Goal: Transaction & Acquisition: Purchase product/service

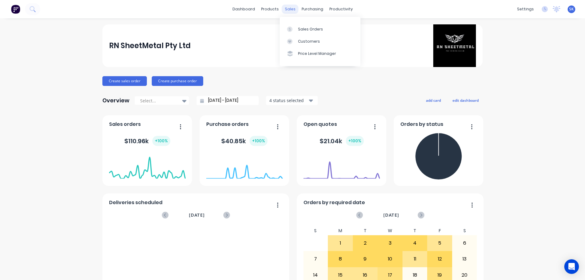
click at [283, 7] on div "sales" at bounding box center [290, 9] width 17 height 9
click at [301, 27] on div "Sales Orders" at bounding box center [310, 29] width 25 height 5
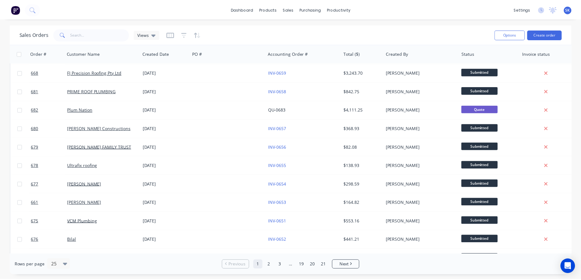
scroll to position [152, 0]
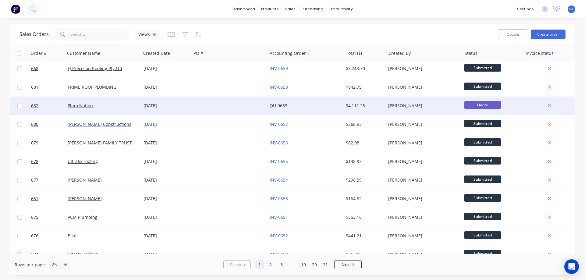
click at [177, 107] on div "24 Sep 2025" at bounding box center [166, 106] width 45 height 6
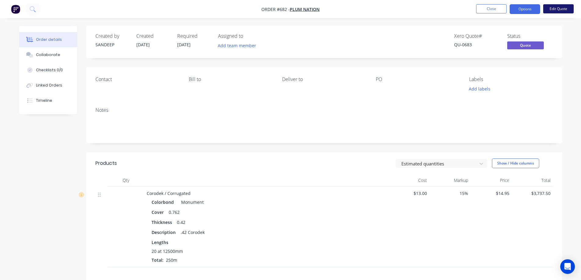
click at [558, 10] on button "Edit Quote" at bounding box center [558, 8] width 30 height 9
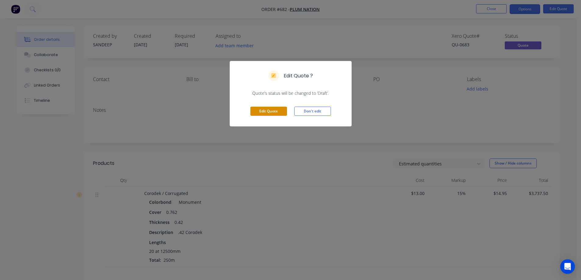
click at [265, 108] on button "Edit Quote" at bounding box center [268, 111] width 37 height 9
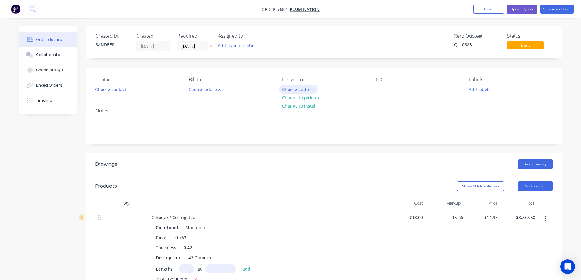
click at [287, 91] on button "Choose address" at bounding box center [298, 89] width 39 height 8
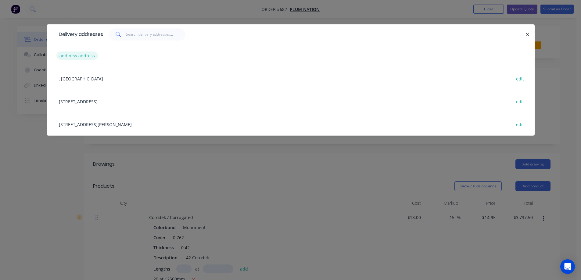
click at [64, 55] on button "add new address" at bounding box center [77, 56] width 42 height 8
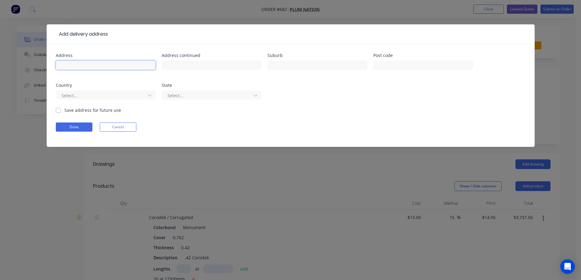
click at [114, 66] on input "text" at bounding box center [106, 65] width 100 height 9
paste input "470 Kimbolton-axedale Rd"
drag, startPoint x: 90, startPoint y: 66, endPoint x: 68, endPoint y: 68, distance: 22.3
click at [68, 68] on input "470 Kimbolton-axedale Rd" at bounding box center [106, 65] width 100 height 9
click at [83, 66] on input "470 axedale Rd" at bounding box center [106, 65] width 100 height 9
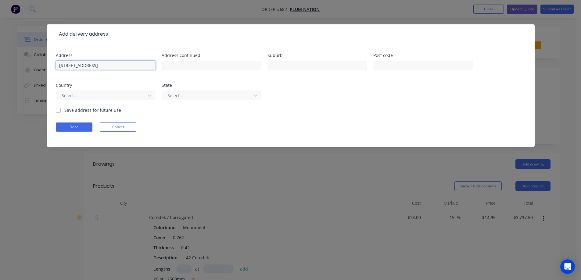
paste input "Kimbolton-"
click at [84, 67] on input "470 axedaleKimbolton- Rd" at bounding box center [106, 65] width 100 height 9
click at [70, 67] on input "470 axedale Kimbolton- Rd" at bounding box center [106, 65] width 100 height 9
click at [107, 67] on input "470 Axedale Kimbolton- Rd" at bounding box center [106, 65] width 100 height 9
type input "[STREET_ADDRESS]"
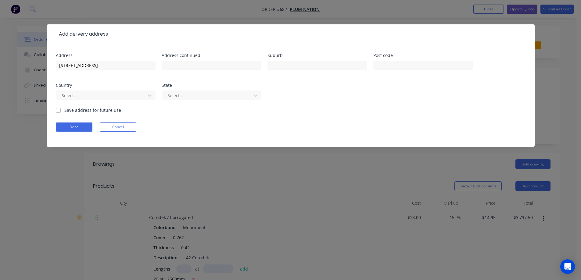
click at [285, 71] on div at bounding box center [317, 68] width 100 height 18
click at [284, 69] on input "text" at bounding box center [317, 65] width 100 height 9
paste input "EPPALOCK"
type input "EPPALOCK"
click at [384, 69] on input "text" at bounding box center [423, 65] width 100 height 9
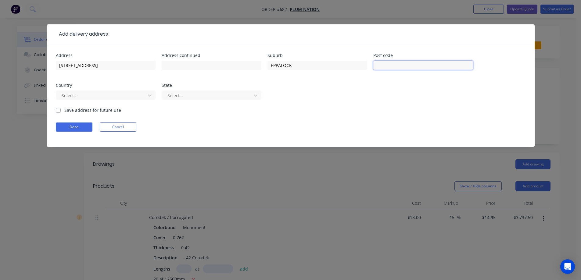
paste input "3551"
type input "3551"
click at [132, 98] on div at bounding box center [101, 96] width 81 height 8
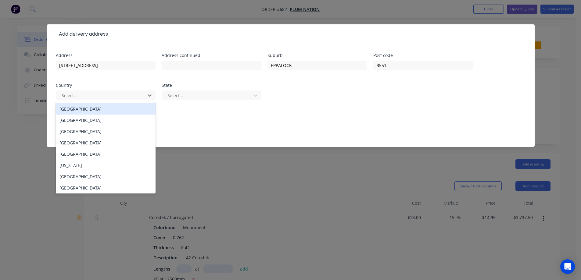
click at [130, 109] on div "Australia" at bounding box center [106, 108] width 100 height 11
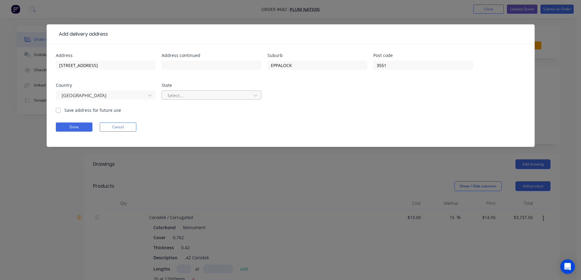
click at [180, 97] on div at bounding box center [207, 96] width 81 height 8
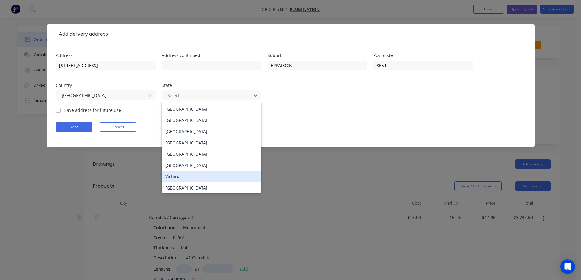
click at [185, 176] on div "Victoria" at bounding box center [212, 176] width 100 height 11
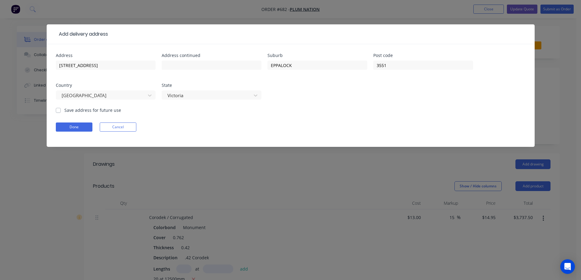
click at [90, 110] on label "Save address for future use" at bounding box center [92, 110] width 57 height 6
click at [61, 110] on input "Save address for future use" at bounding box center [58, 110] width 5 height 6
checkbox input "true"
click at [84, 123] on button "Done" at bounding box center [74, 127] width 37 height 9
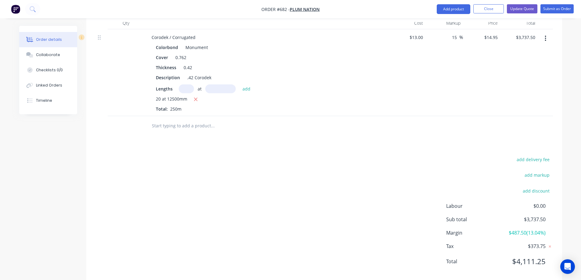
scroll to position [209, 0]
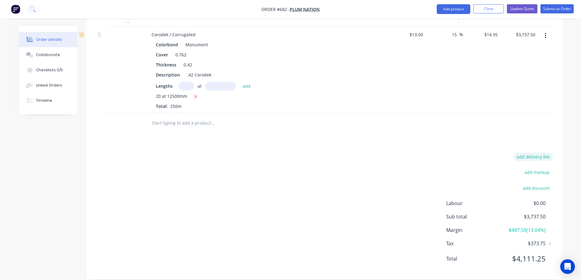
click at [521, 153] on button "add delivery fee" at bounding box center [532, 157] width 39 height 8
type input "200"
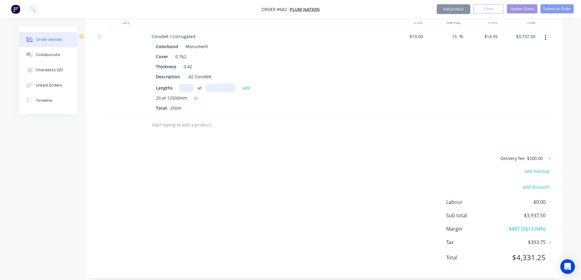
click at [337, 175] on div "Delivery fee $200.00 add markup add discount Labour $0.00 Sub total $3,937.50 M…" at bounding box center [323, 212] width 457 height 115
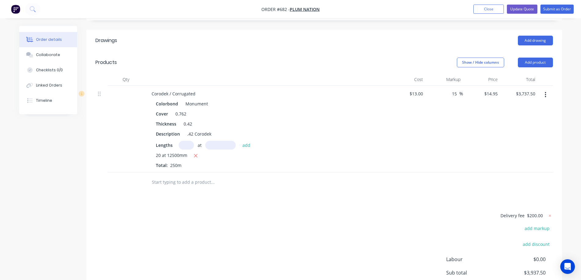
scroll to position [206, 0]
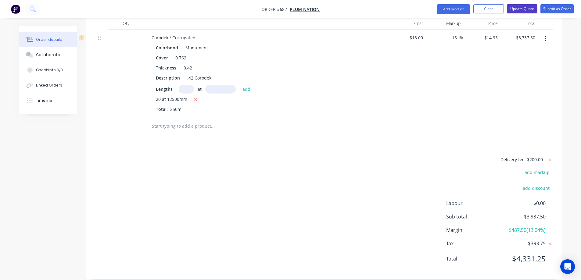
click at [516, 9] on button "Update Quote" at bounding box center [522, 8] width 30 height 9
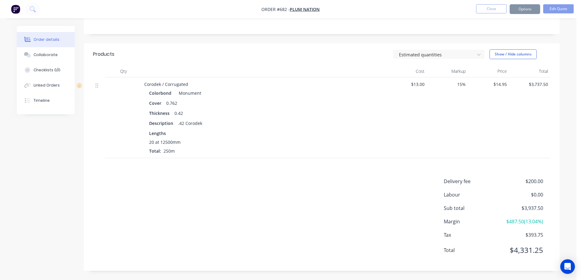
scroll to position [0, 0]
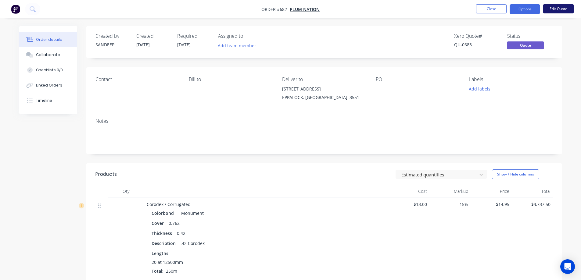
click at [556, 7] on button "Edit Quote" at bounding box center [558, 8] width 30 height 9
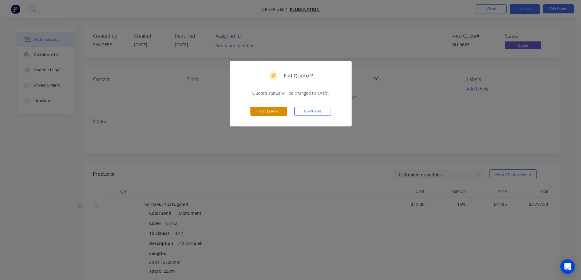
click at [279, 110] on button "Edit Quote" at bounding box center [268, 111] width 37 height 9
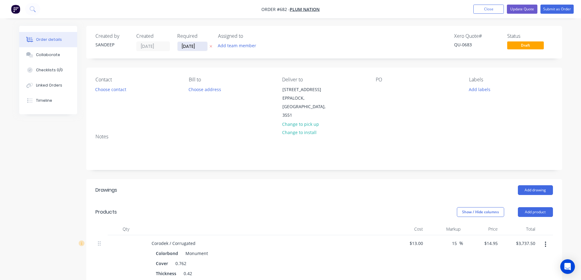
click at [190, 44] on input "[DATE]" at bounding box center [192, 46] width 30 height 9
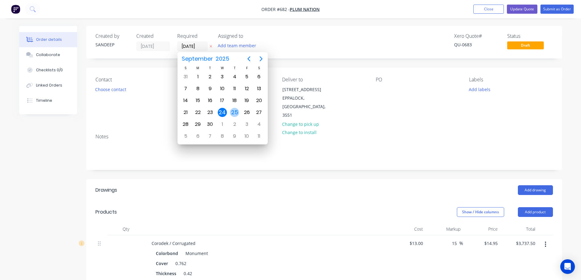
click at [239, 113] on div "25" at bounding box center [234, 112] width 9 height 9
type input "[DATE]"
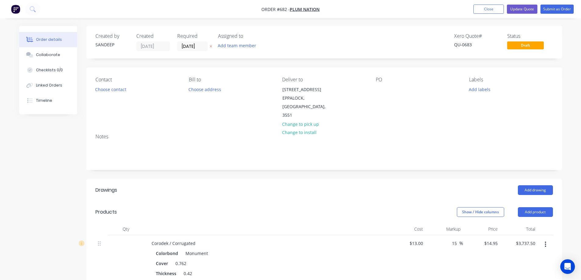
click at [317, 185] on div "Add drawing" at bounding box center [372, 190] width 360 height 10
click at [522, 7] on button "Update Quote" at bounding box center [522, 9] width 30 height 9
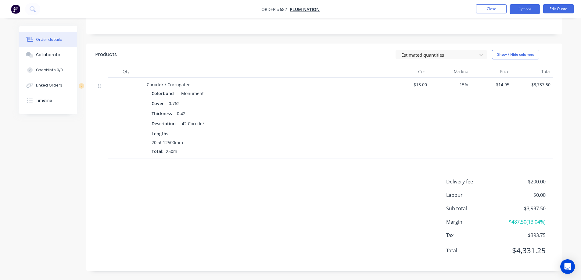
scroll to position [120, 0]
click at [418, 81] on span "$13.00" at bounding box center [408, 84] width 36 height 6
click at [420, 83] on span "$13.00" at bounding box center [408, 84] width 36 height 6
click at [555, 12] on button "Edit Quote" at bounding box center [558, 8] width 30 height 9
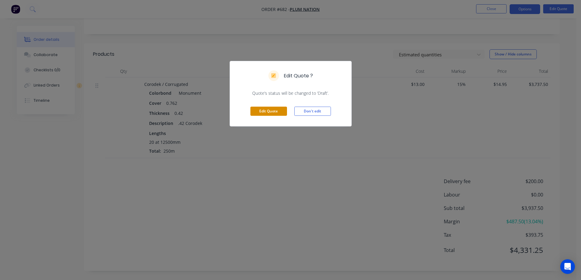
click at [278, 111] on button "Edit Quote" at bounding box center [268, 111] width 37 height 9
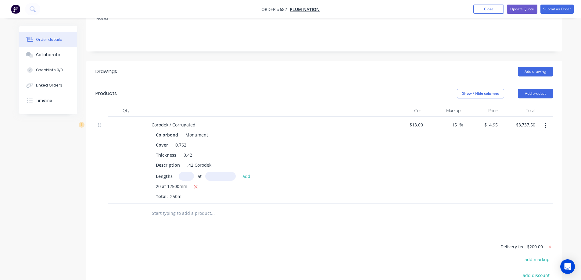
scroll to position [122, 0]
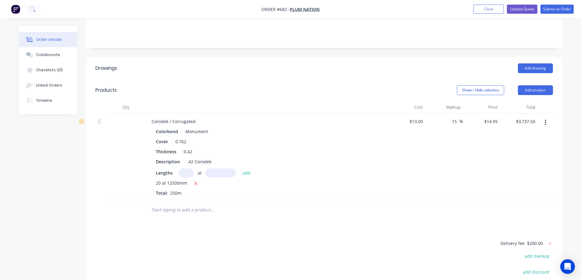
click at [548, 117] on button "button" at bounding box center [545, 122] width 14 height 11
click at [516, 146] on div "Duplicate" at bounding box center [523, 150] width 47 height 9
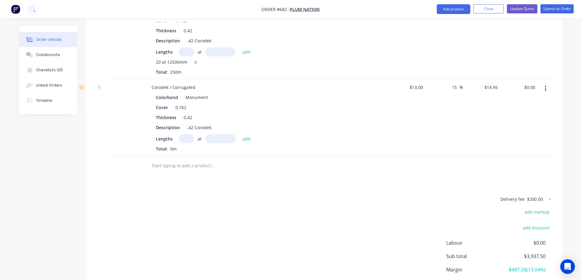
scroll to position [244, 0]
click at [452, 82] on input "15" at bounding box center [455, 86] width 8 height 9
click at [456, 82] on input "15" at bounding box center [455, 86] width 8 height 9
click at [455, 82] on input "15" at bounding box center [455, 86] width 8 height 9
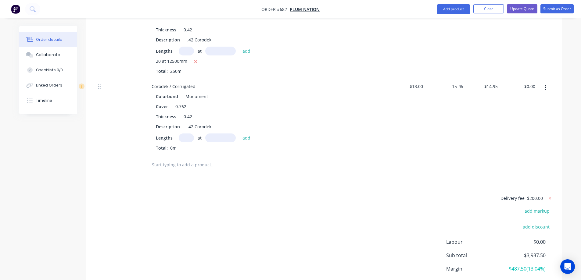
click at [449, 98] on div "15 15 %" at bounding box center [443, 116] width 37 height 77
click at [418, 82] on input "13" at bounding box center [417, 86] width 16 height 9
click at [418, 82] on input "13" at bounding box center [421, 86] width 8 height 9
click at [420, 99] on div "$13.00 $13.00" at bounding box center [406, 116] width 37 height 77
click at [418, 82] on div "13 13" at bounding box center [421, 86] width 8 height 9
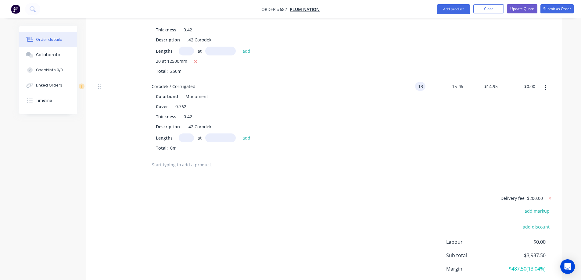
type input "$13.00"
click at [415, 108] on div "$13.00 13" at bounding box center [406, 116] width 37 height 77
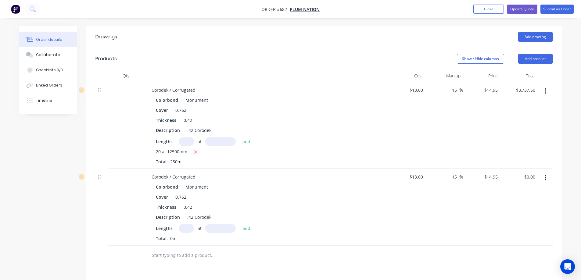
scroll to position [152, 0]
click at [418, 87] on input "13" at bounding box center [421, 91] width 8 height 9
type input "$13.00"
click at [414, 113] on div "$13.00 $13.00" at bounding box center [406, 126] width 37 height 87
click at [488, 87] on input "14.95" at bounding box center [491, 91] width 16 height 9
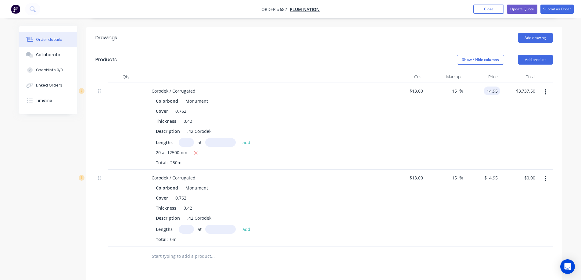
type input "$14.95"
click at [479, 102] on div "$14.95 14.95" at bounding box center [481, 126] width 37 height 87
click at [490, 173] on input "14.95" at bounding box center [491, 177] width 16 height 9
type input "$14.95"
click at [457, 193] on div "15 15 %" at bounding box center [443, 208] width 37 height 77
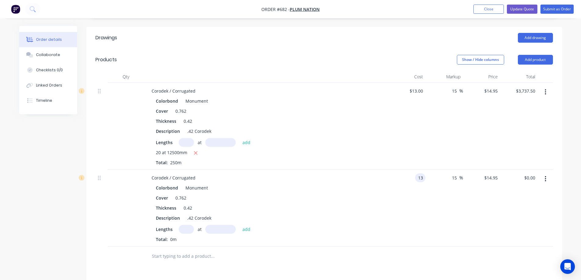
click at [417, 173] on div "13 13" at bounding box center [420, 177] width 10 height 9
click at [411, 183] on div "$13.00 $13.00" at bounding box center [406, 208] width 37 height 77
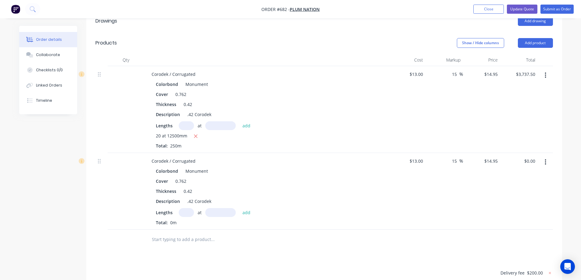
scroll to position [183, 0]
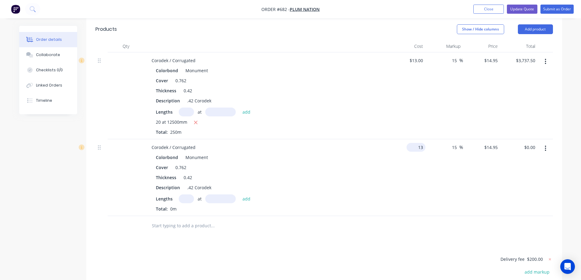
click at [415, 140] on div "13 $13.00" at bounding box center [406, 177] width 37 height 77
type input "$13.00"
click at [407, 155] on div "$13.00 $13.00" at bounding box center [406, 177] width 37 height 77
click at [545, 145] on icon "button" at bounding box center [545, 148] width 2 height 7
click at [503, 197] on div "Delete" at bounding box center [523, 201] width 47 height 9
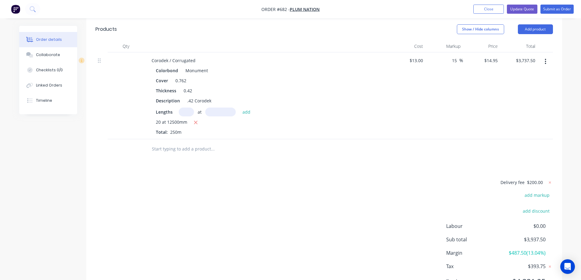
click at [304, 157] on div "Drawings Add drawing Products Show / Hide columns Add product Qty Cost Markup P…" at bounding box center [324, 149] width 476 height 306
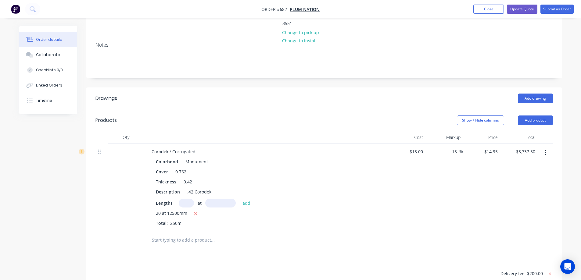
scroll to position [91, 0]
click at [520, 10] on button "Update Quote" at bounding box center [522, 9] width 30 height 9
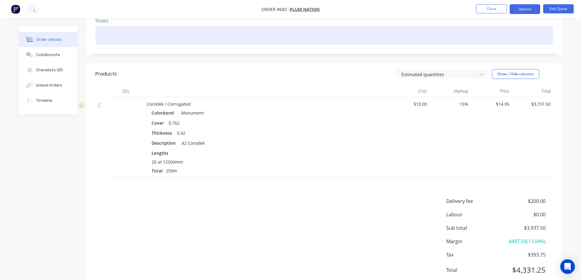
scroll to position [120, 0]
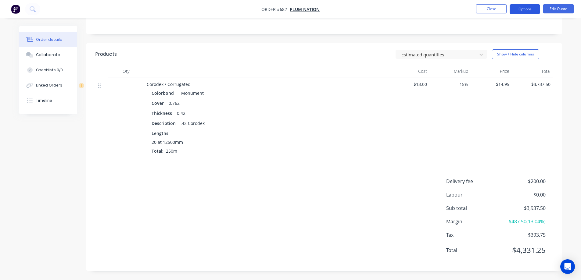
click at [528, 9] on button "Options" at bounding box center [524, 9] width 30 height 10
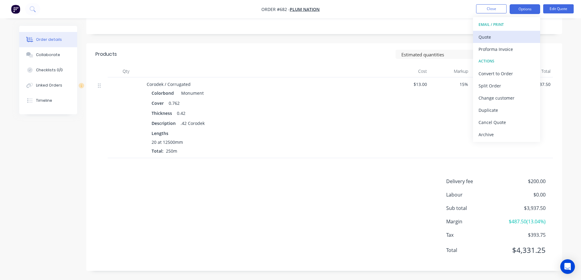
click at [505, 36] on div "Quote" at bounding box center [506, 37] width 56 height 9
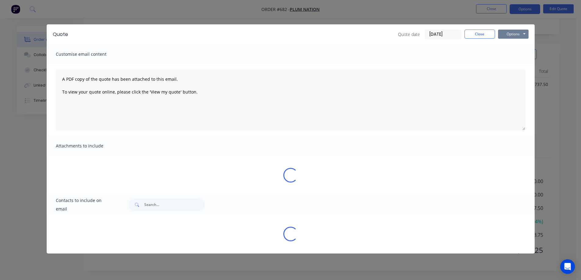
click at [513, 33] on button "Options" at bounding box center [513, 34] width 30 height 9
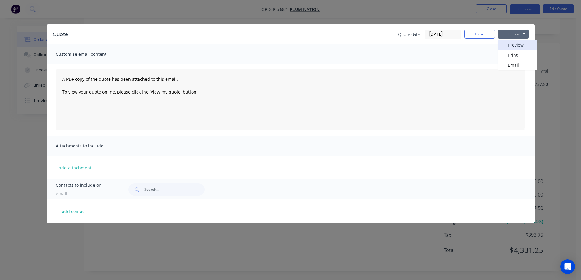
click at [512, 44] on button "Preview" at bounding box center [517, 45] width 39 height 10
click at [478, 35] on button "Close" at bounding box center [479, 34] width 30 height 9
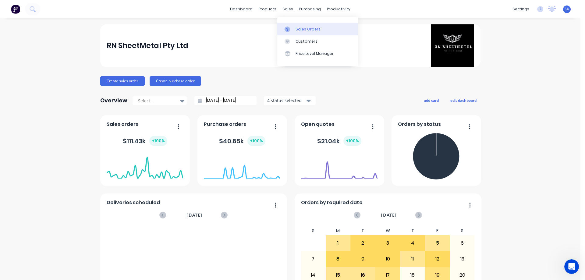
click at [283, 7] on div "sales" at bounding box center [288, 9] width 17 height 9
click at [294, 30] on link "Sales Orders" at bounding box center [317, 29] width 81 height 12
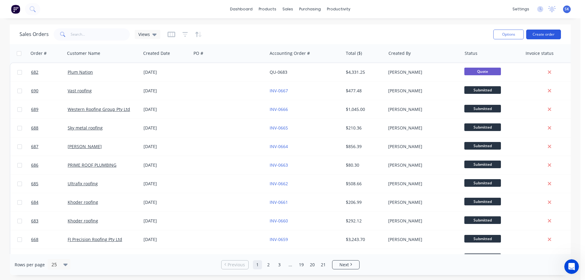
click at [550, 34] on button "Create order" at bounding box center [543, 35] width 35 height 10
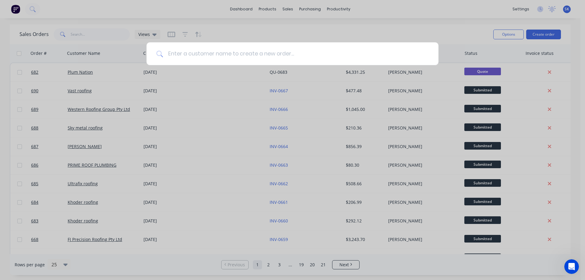
click at [207, 53] on input at bounding box center [296, 53] width 266 height 23
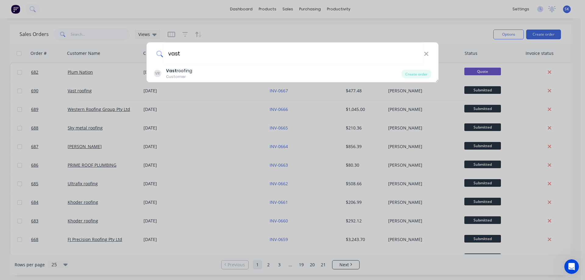
type input "vast"
click at [208, 72] on div "VR Vast roofing Customer" at bounding box center [278, 74] width 248 height 12
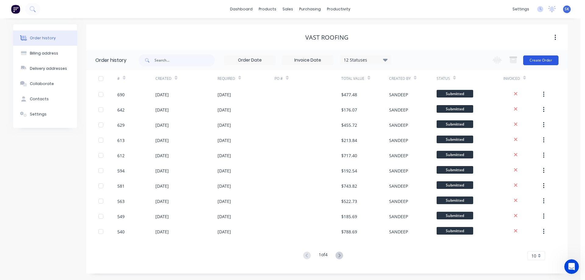
click at [544, 59] on button "Create Order" at bounding box center [540, 60] width 35 height 10
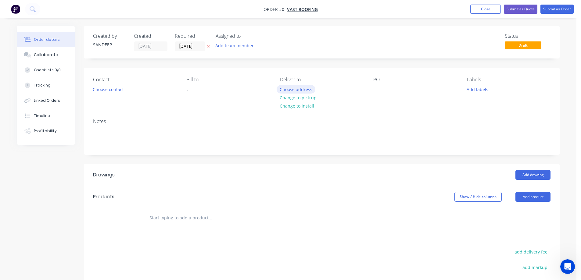
click at [300, 92] on button "Choose address" at bounding box center [295, 89] width 39 height 8
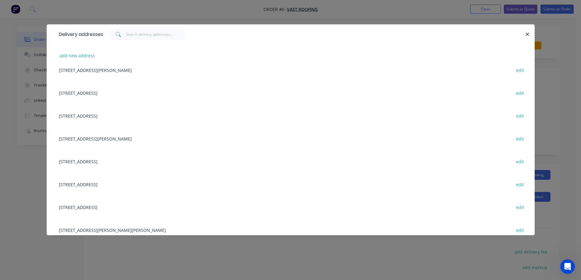
scroll to position [91, 0]
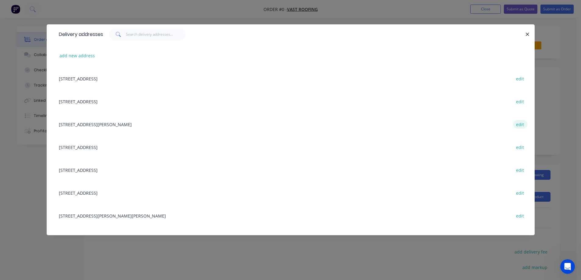
click at [514, 123] on button "edit" at bounding box center [520, 124] width 14 height 8
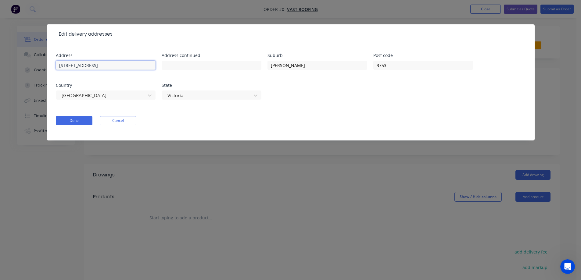
click at [73, 64] on input "Lot 340, Spafield Rd," at bounding box center [106, 65] width 100 height 9
type input "[STREET_ADDRESS]"
click at [81, 119] on button "Done" at bounding box center [74, 120] width 37 height 9
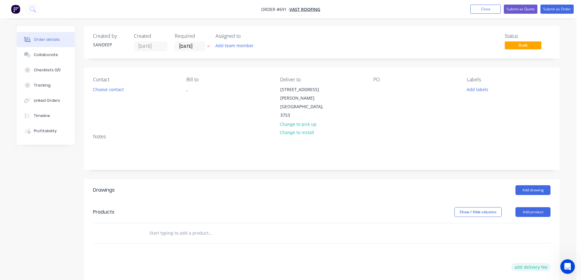
click at [521, 263] on button "add delivery fee" at bounding box center [530, 267] width 39 height 8
type input "50"
click at [382, 248] on div "Drawings Add drawing Products Show / Hide columns Add product Delivery fee Deli…" at bounding box center [322, 283] width 476 height 209
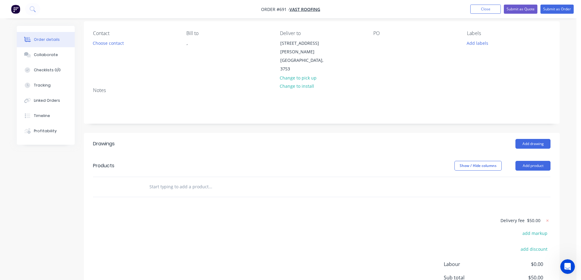
scroll to position [61, 0]
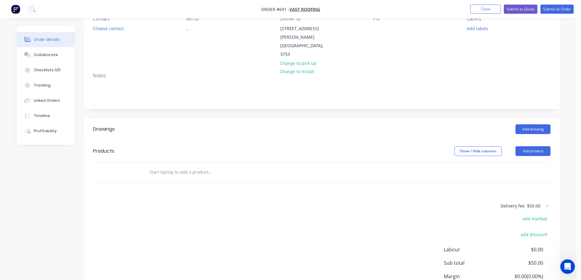
click at [175, 166] on input "text" at bounding box center [210, 172] width 122 height 12
type input "r"
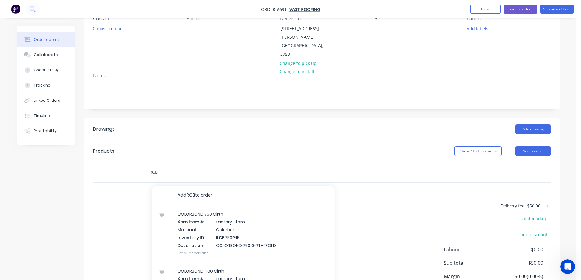
click at [169, 166] on input "RCB" at bounding box center [210, 172] width 122 height 12
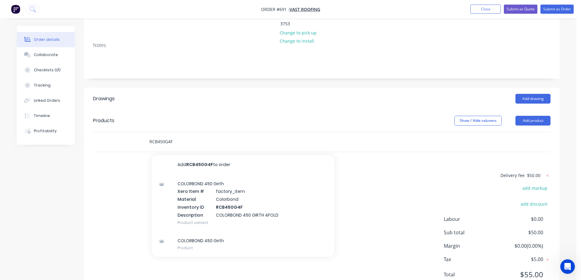
scroll to position [107, 0]
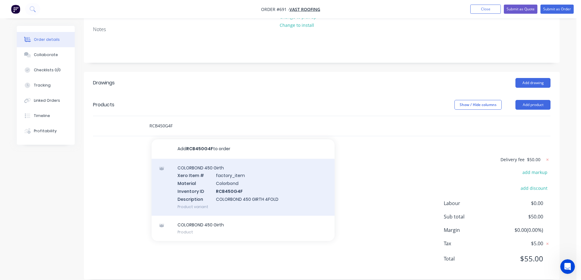
type input "RCB450G4F"
click at [191, 168] on div "COLORBOND 450 Girth Xero Item # factory_item Material Colorbond Inventory ID RC…" at bounding box center [242, 187] width 183 height 57
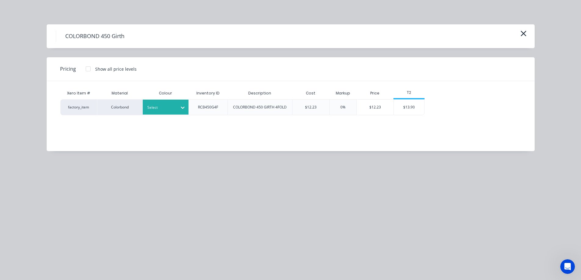
click at [165, 110] on div at bounding box center [160, 107] width 27 height 7
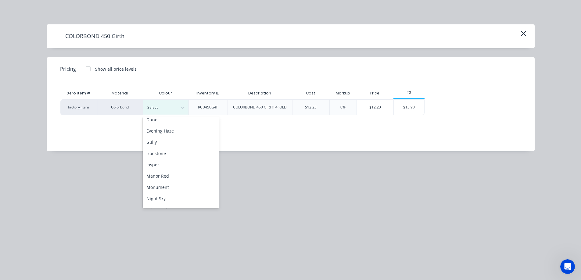
scroll to position [122, 0]
click at [169, 149] on div "Monument" at bounding box center [181, 148] width 76 height 11
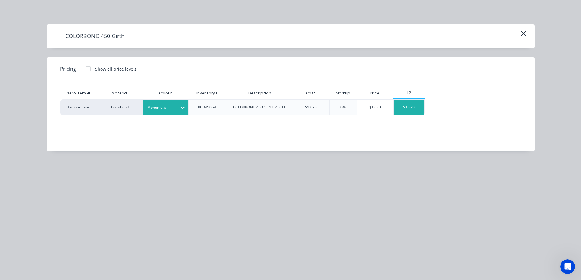
click at [412, 105] on div "$13.90" at bounding box center [409, 107] width 30 height 15
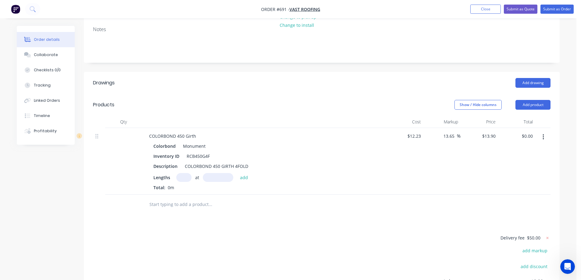
click at [181, 173] on input "text" at bounding box center [183, 177] width 15 height 9
type input "1"
type input "1900mm"
click at [247, 173] on button "add" at bounding box center [244, 177] width 14 height 8
type input "$26.41"
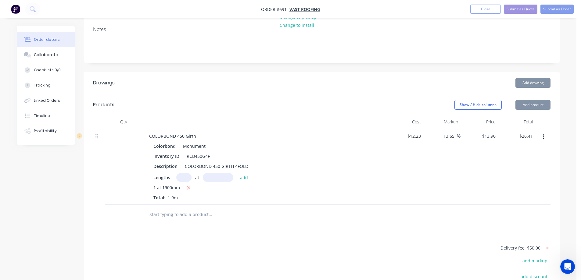
click at [196, 208] on input "text" at bounding box center [210, 214] width 122 height 12
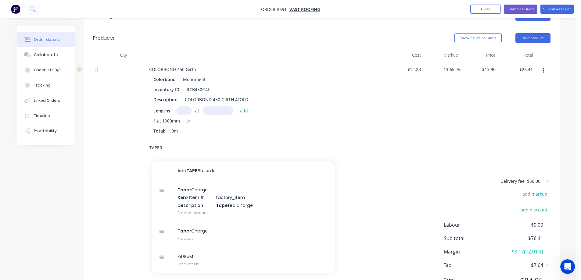
scroll to position [196, 0]
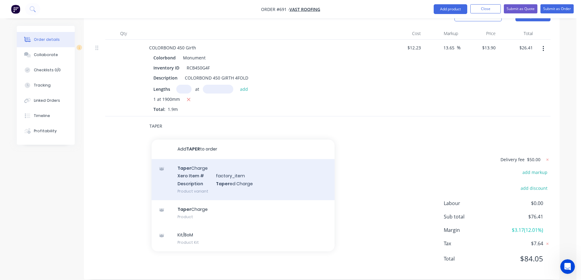
type input "TAPER"
click at [203, 179] on div "Taper Charge Xero Item # factory_item Description Taper ed Charge Product varia…" at bounding box center [242, 179] width 183 height 41
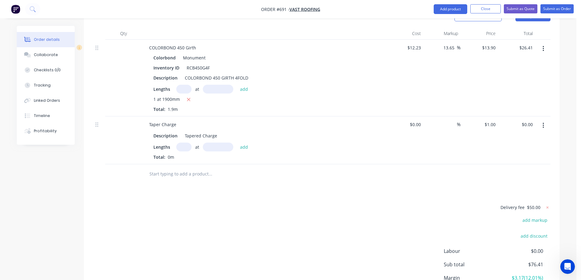
click at [182, 143] on input "text" at bounding box center [183, 147] width 15 height 9
type input "1"
type input "1900mm"
click at [248, 143] on button "add" at bounding box center [244, 147] width 14 height 8
type input "$1.90"
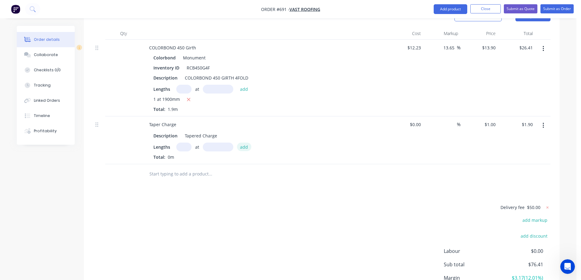
click at [248, 143] on button "add" at bounding box center [244, 147] width 14 height 8
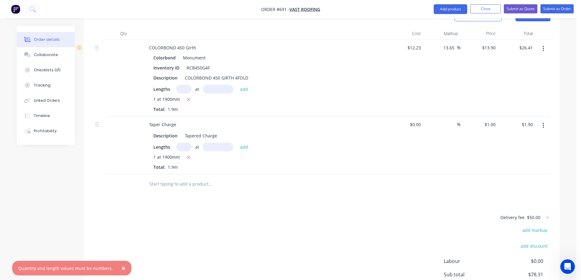
click at [182, 178] on input "text" at bounding box center [210, 184] width 122 height 12
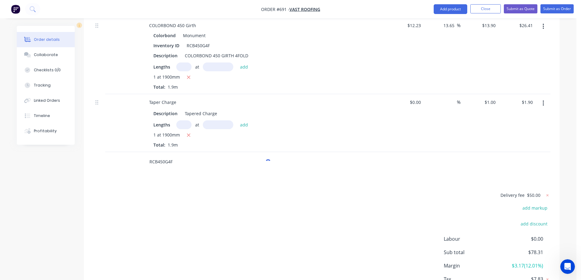
scroll to position [254, 0]
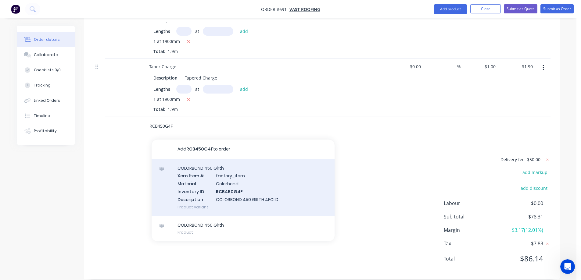
type input "RCB450G4F"
click at [192, 173] on div "COLORBOND 450 Girth Xero Item # factory_item Material Colorbond Inventory ID RC…" at bounding box center [242, 187] width 183 height 57
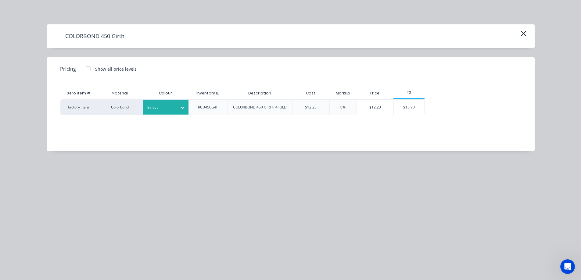
click at [178, 108] on div at bounding box center [182, 108] width 11 height 10
click at [76, 97] on div "Monument" at bounding box center [38, 90] width 76 height 11
click at [415, 99] on div "$13.90" at bounding box center [408, 107] width 31 height 16
click at [412, 111] on div "$13.90" at bounding box center [409, 107] width 30 height 15
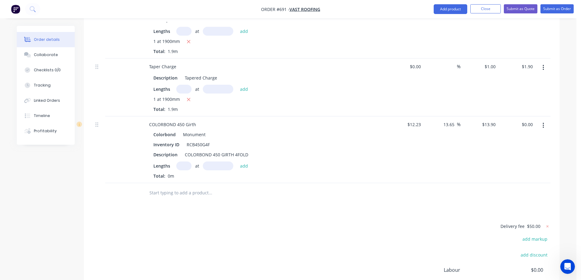
click at [187, 162] on input "text" at bounding box center [183, 166] width 15 height 9
type input "1"
type input "6200mm"
click at [240, 162] on button "add" at bounding box center [244, 166] width 14 height 8
type input "$86.18"
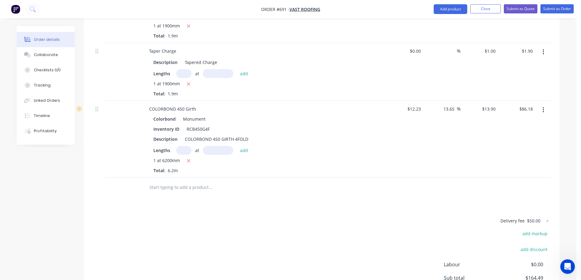
scroll to position [284, 0]
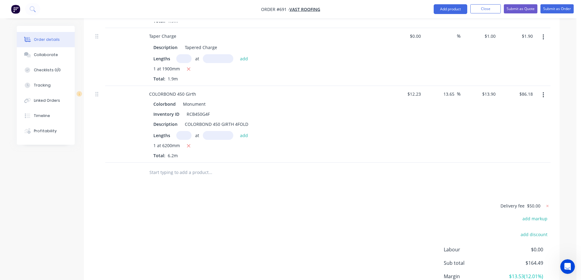
click at [173, 166] on input "text" at bounding box center [210, 172] width 122 height 12
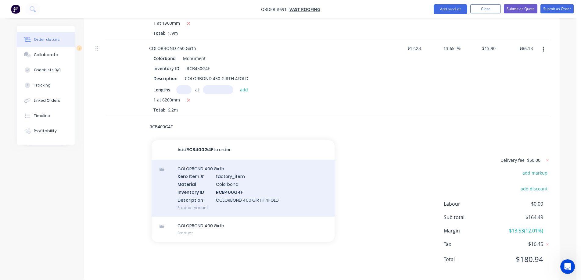
scroll to position [330, 0]
type input "RCB400G4F"
click at [199, 162] on div "COLORBOND 400 Girth Xero Item # factory_item Material Colorbond Inventory ID RC…" at bounding box center [242, 187] width 183 height 57
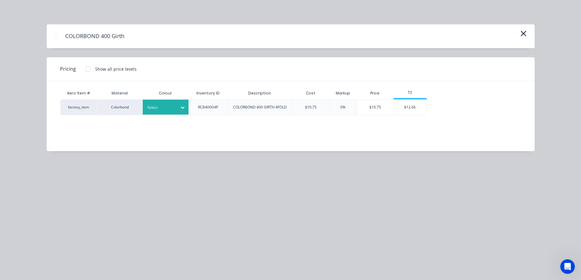
click at [158, 109] on div at bounding box center [160, 107] width 27 height 7
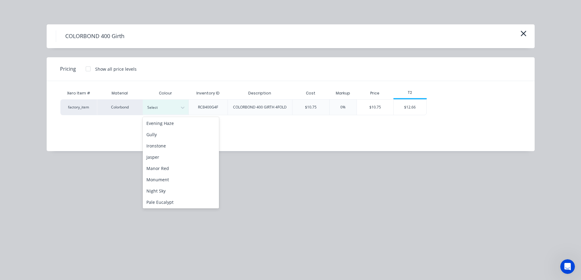
scroll to position [91, 0]
click at [174, 182] on div "Monument" at bounding box center [181, 178] width 76 height 11
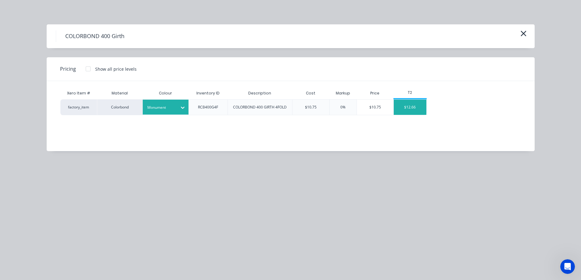
click at [416, 113] on div "$12.66" at bounding box center [410, 107] width 33 height 15
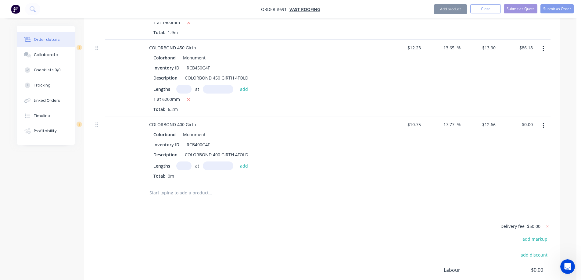
click at [184, 162] on input "text" at bounding box center [183, 166] width 15 height 9
type input "1"
type input "2500mm"
click at [244, 162] on button "add" at bounding box center [244, 166] width 14 height 8
type input "$31.65"
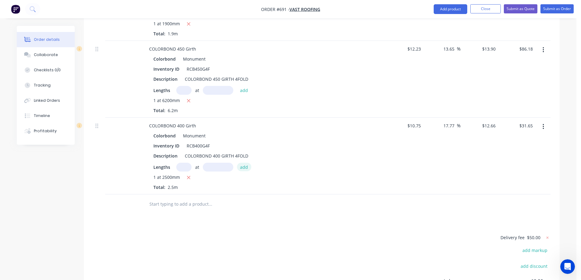
scroll to position [361, 0]
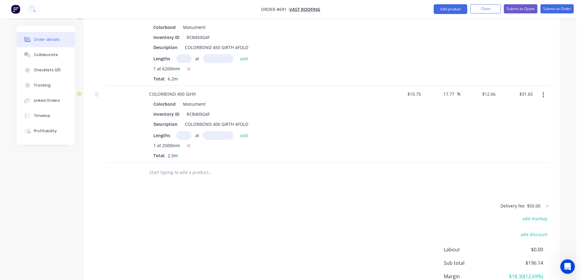
click at [197, 166] on input "text" at bounding box center [210, 172] width 122 height 12
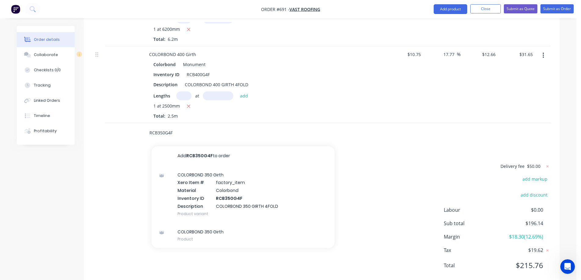
scroll to position [407, 0]
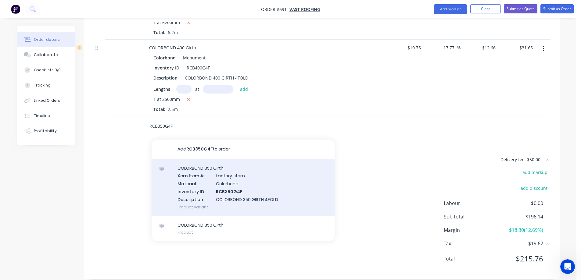
type input "RCB350G4F"
click at [203, 168] on div "COLORBOND 350 Girth Xero Item # factory_item Material Colorbond Inventory ID RC…" at bounding box center [242, 187] width 183 height 57
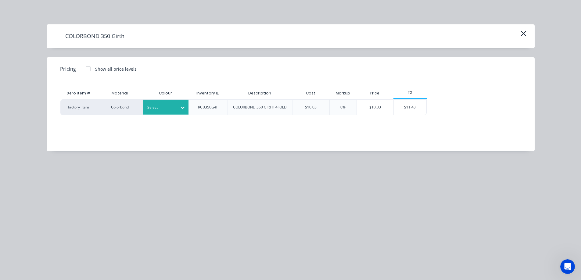
click at [178, 112] on div at bounding box center [182, 108] width 11 height 10
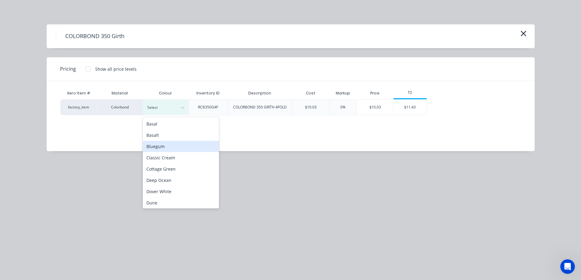
scroll to position [122, 0]
click at [168, 151] on div "Monument" at bounding box center [181, 148] width 76 height 11
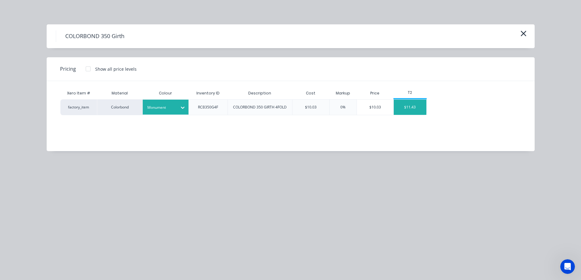
click at [406, 105] on div "$11.43" at bounding box center [410, 107] width 33 height 15
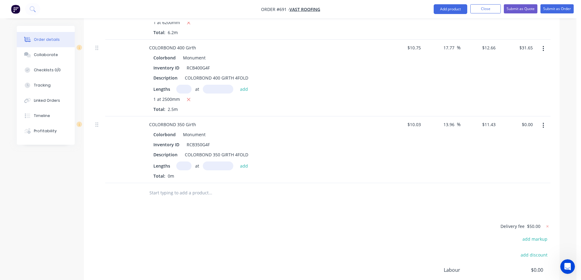
click at [184, 162] on input "text" at bounding box center [183, 166] width 15 height 9
type input "1"
type input "3700mm"
click at [245, 162] on button "add" at bounding box center [244, 166] width 14 height 8
type input "$42.29"
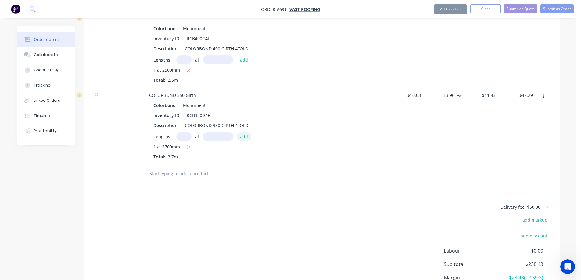
scroll to position [484, 0]
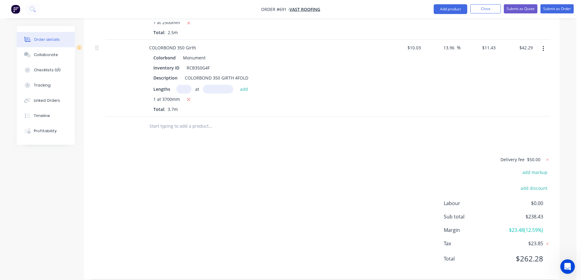
click at [178, 121] on input "text" at bounding box center [210, 126] width 122 height 12
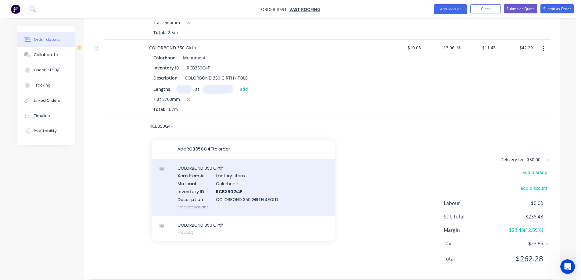
type input "RCB350G4F"
click at [204, 174] on div "COLORBOND 350 Girth Xero Item # factory_item Material Colorbond Inventory ID RC…" at bounding box center [242, 187] width 183 height 57
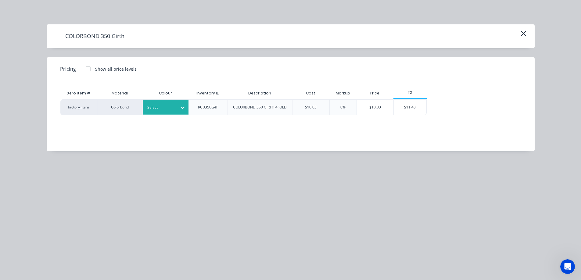
click at [170, 110] on div at bounding box center [160, 107] width 27 height 7
click at [416, 108] on div "$11.43" at bounding box center [410, 107] width 33 height 15
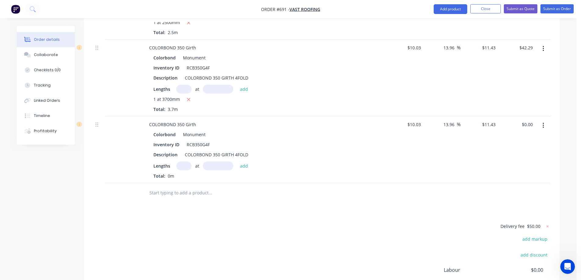
click at [184, 162] on input "text" at bounding box center [183, 166] width 15 height 9
type input "1"
type input "1300mm"
click at [245, 162] on button "add" at bounding box center [244, 166] width 14 height 8
type input "$14.86"
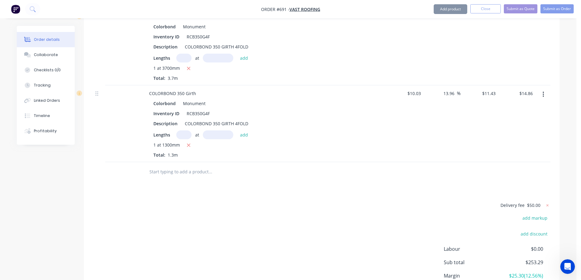
scroll to position [545, 0]
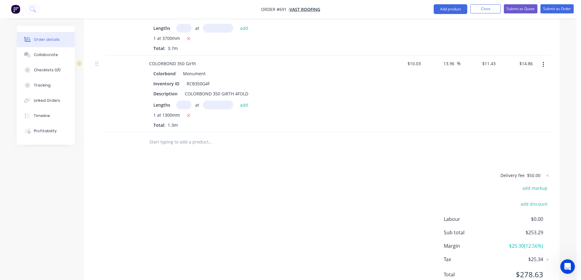
click at [176, 136] on input "text" at bounding box center [210, 142] width 122 height 12
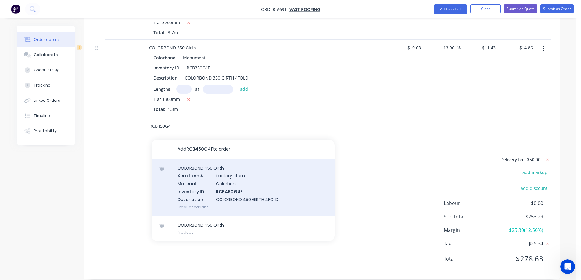
type input "RCB450G4F"
click at [215, 169] on div "COLORBOND 450 Girth Xero Item # factory_item Material Colorbond Inventory ID RC…" at bounding box center [242, 187] width 183 height 57
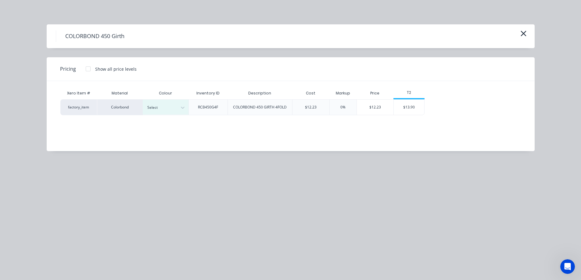
click at [161, 104] on div at bounding box center [160, 107] width 27 height 7
click at [418, 109] on div "$13.90" at bounding box center [409, 107] width 30 height 15
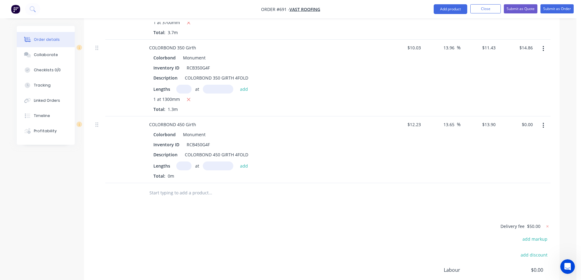
click at [184, 162] on input "text" at bounding box center [183, 166] width 15 height 9
type input "1"
type input "4000mm"
click at [244, 162] on button "add" at bounding box center [244, 166] width 14 height 8
type input "$55.60"
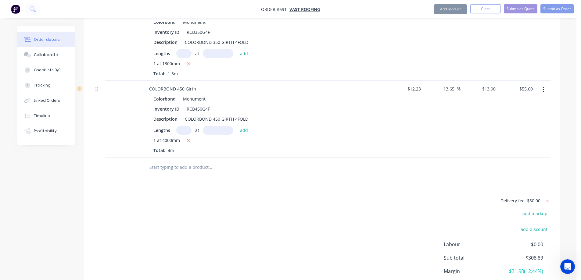
scroll to position [622, 0]
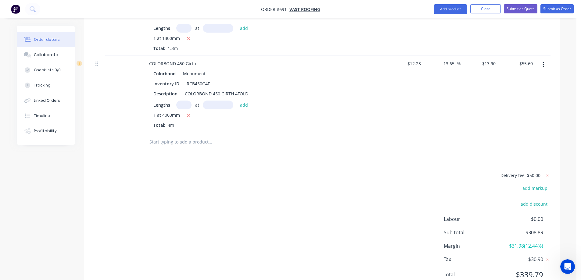
click at [194, 140] on div at bounding box center [251, 142] width 219 height 20
click at [183, 137] on input "text" at bounding box center [210, 142] width 122 height 12
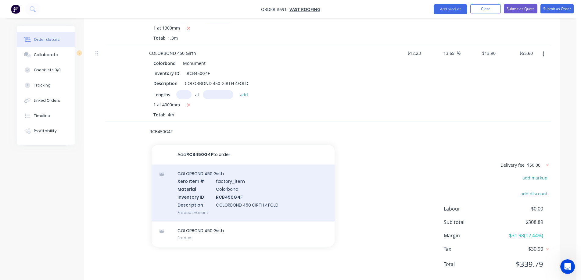
scroll to position [638, 0]
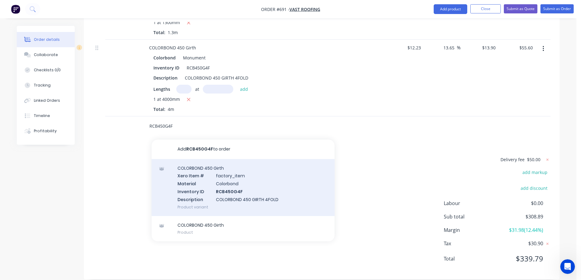
type input "RCB450G4F"
click at [191, 167] on div "COLORBOND 450 Girth Xero Item # factory_item Material Colorbond Inventory ID RC…" at bounding box center [242, 187] width 183 height 57
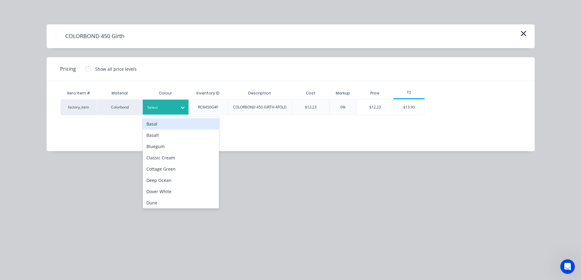
click at [169, 107] on div at bounding box center [160, 107] width 27 height 7
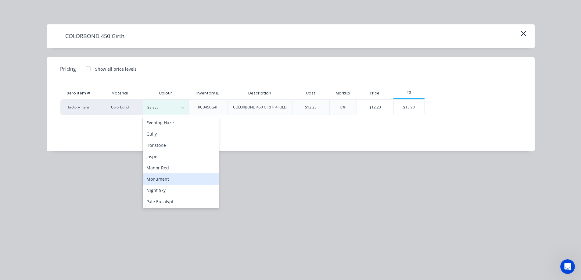
click at [167, 180] on div "Monument" at bounding box center [181, 178] width 76 height 11
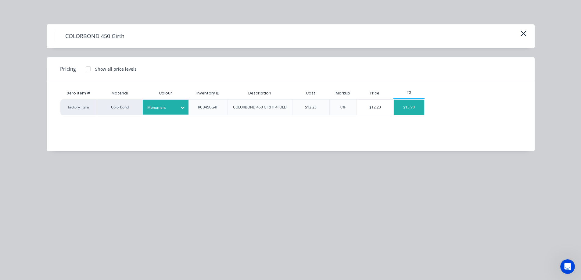
click at [415, 110] on div "$13.90" at bounding box center [409, 107] width 30 height 15
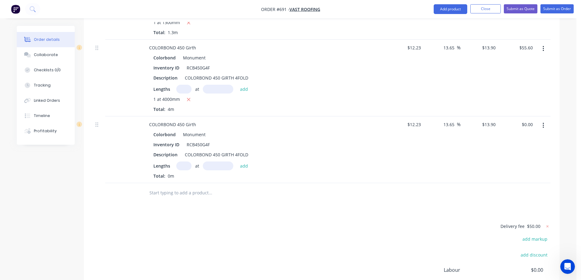
click at [186, 162] on input "text" at bounding box center [183, 166] width 15 height 9
type input "1"
type input "1500mm"
click at [242, 162] on button "add" at bounding box center [244, 166] width 14 height 8
type input "$20.85"
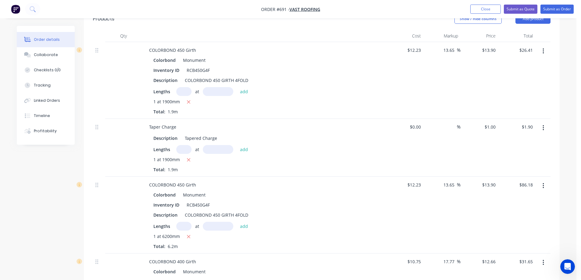
scroll to position [166, 0]
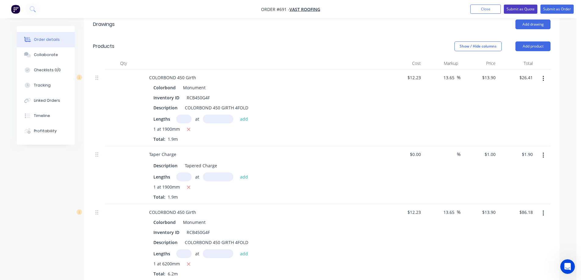
click at [525, 5] on button "Submit as Quote" at bounding box center [521, 9] width 34 height 9
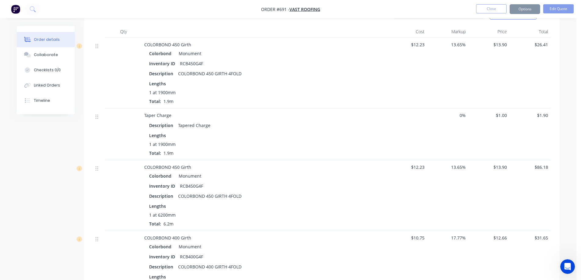
scroll to position [0, 0]
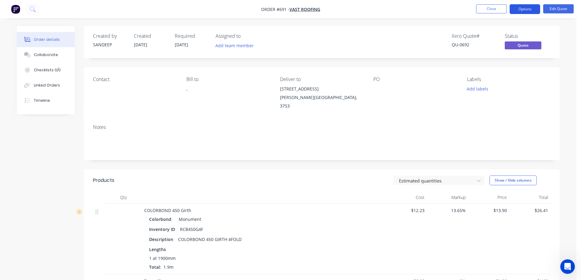
click at [524, 11] on button "Options" at bounding box center [524, 9] width 30 height 10
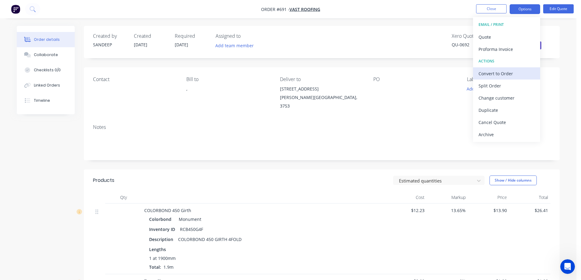
click at [491, 74] on div "Convert to Order" at bounding box center [506, 73] width 56 height 9
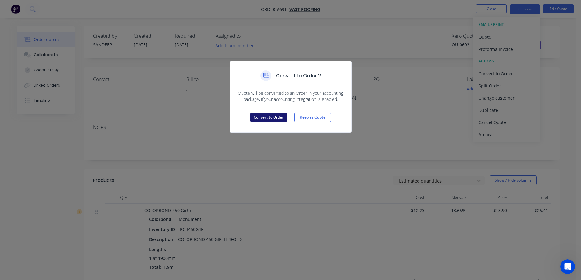
click at [283, 118] on button "Convert to Order" at bounding box center [268, 117] width 37 height 9
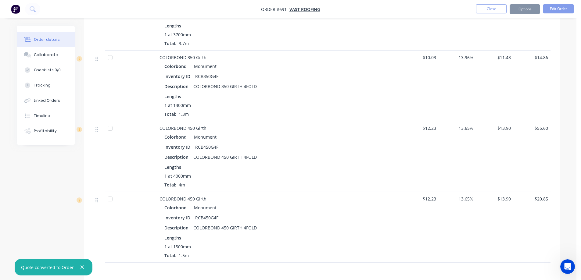
scroll to position [586, 0]
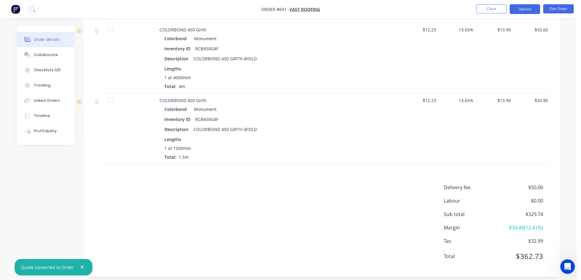
click at [520, 6] on button "Options" at bounding box center [524, 9] width 30 height 10
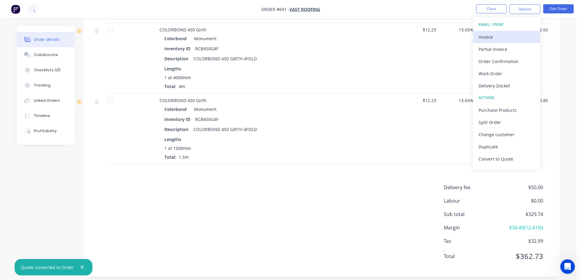
click at [509, 40] on div "Invoice" at bounding box center [506, 37] width 56 height 9
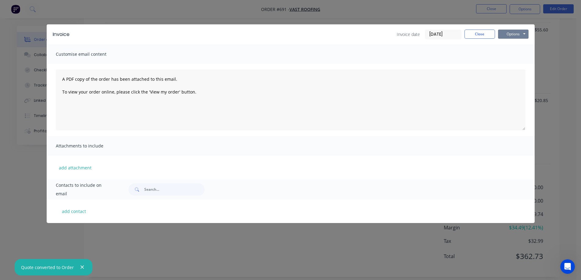
click at [522, 36] on button "Options" at bounding box center [513, 34] width 30 height 9
click at [518, 46] on button "Preview" at bounding box center [517, 45] width 39 height 10
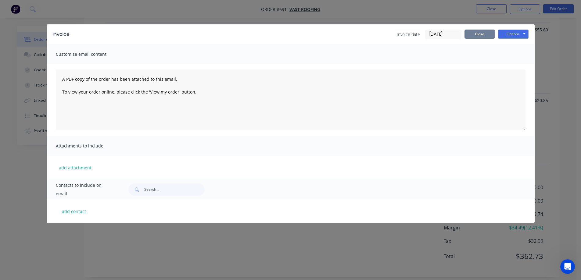
click at [475, 36] on button "Close" at bounding box center [479, 34] width 30 height 9
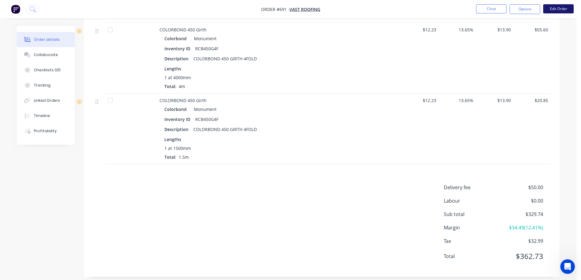
click at [553, 9] on button "Edit Order" at bounding box center [558, 8] width 30 height 9
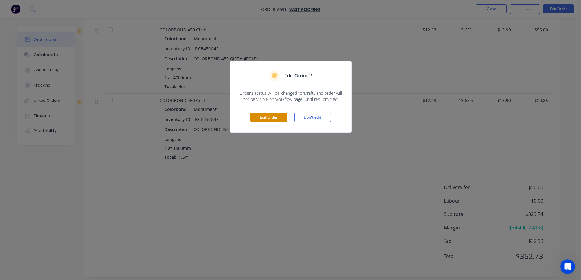
click at [267, 117] on button "Edit Order" at bounding box center [268, 117] width 37 height 9
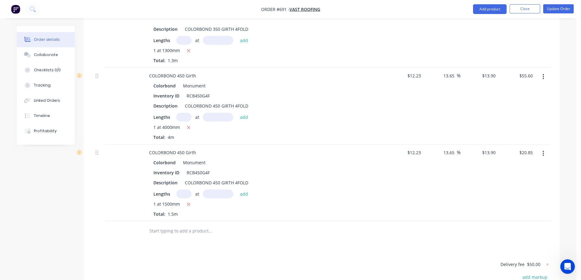
scroll to position [714, 0]
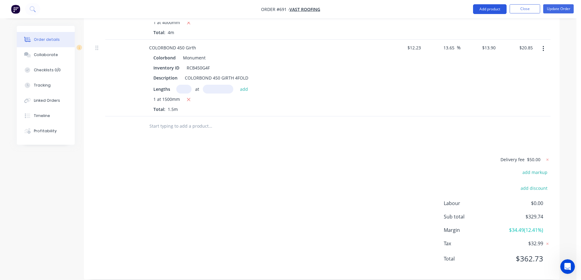
click at [477, 11] on button "Add product" at bounding box center [490, 9] width 34 height 10
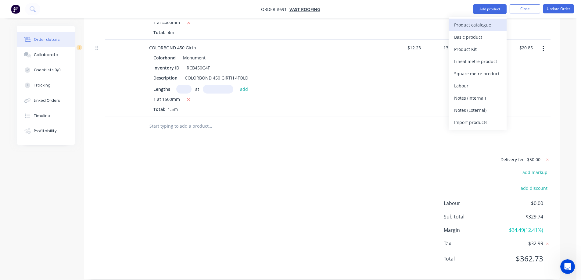
click at [472, 23] on div "Product catalogue" at bounding box center [477, 24] width 47 height 9
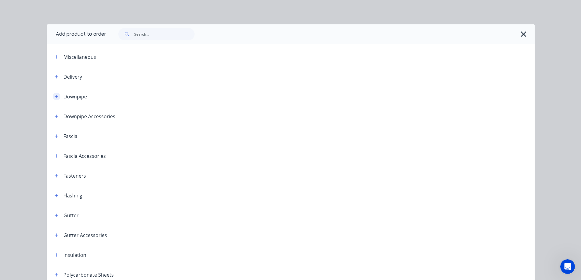
click at [55, 98] on icon "button" at bounding box center [57, 96] width 4 height 4
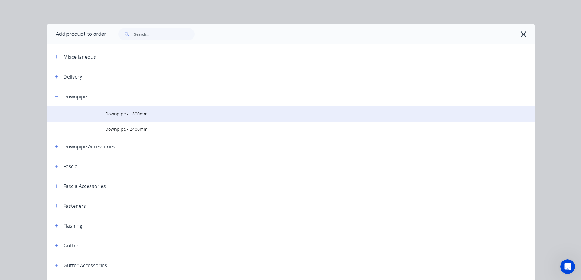
click at [102, 109] on td at bounding box center [76, 113] width 59 height 15
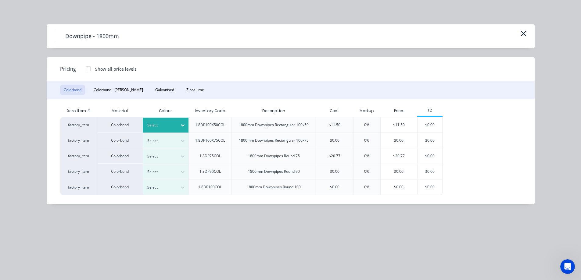
click at [180, 126] on icon at bounding box center [183, 125] width 6 height 6
click at [409, 126] on div "$11.50" at bounding box center [398, 124] width 37 height 15
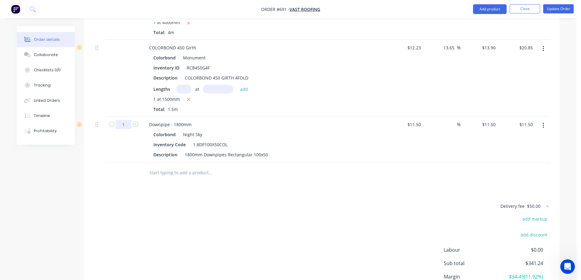
click at [126, 120] on input "1" at bounding box center [124, 124] width 16 height 9
type input "10"
type input "$115.00"
click at [494, 9] on button "Add product" at bounding box center [490, 9] width 34 height 10
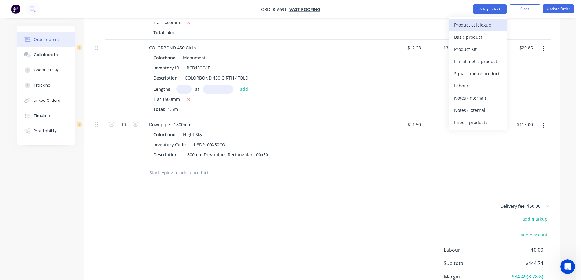
click at [483, 24] on div "Product catalogue" at bounding box center [477, 24] width 47 height 9
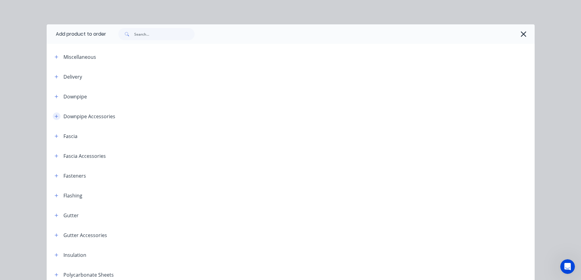
click at [53, 116] on button "button" at bounding box center [57, 116] width 8 height 8
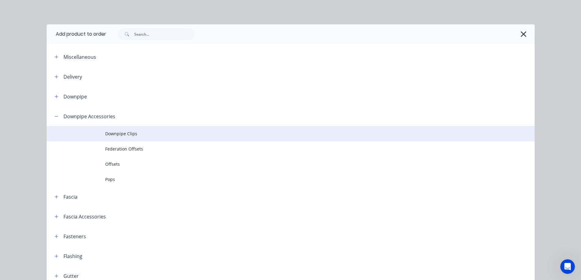
click at [122, 136] on span "Downpipe Clips" at bounding box center [276, 133] width 343 height 6
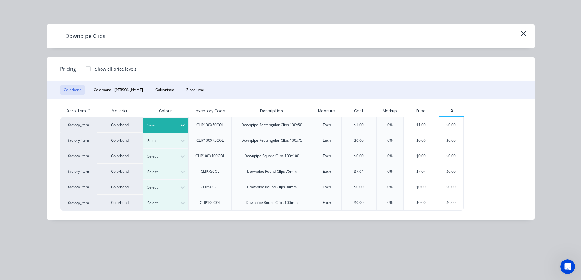
click at [151, 128] on div at bounding box center [160, 125] width 27 height 7
click at [426, 129] on div "$1.00" at bounding box center [421, 124] width 35 height 15
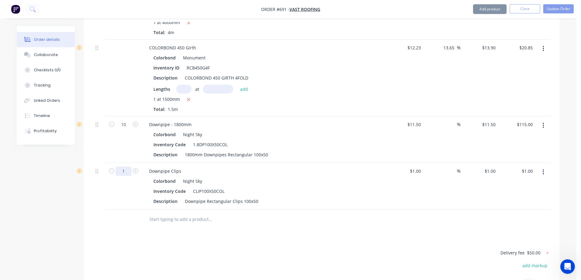
click at [126, 167] on input "1" at bounding box center [124, 171] width 16 height 9
type input "12"
type input "$12.00"
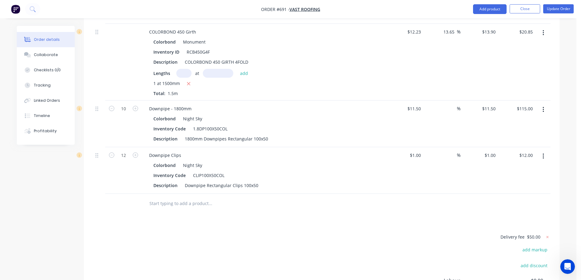
scroll to position [716, 0]
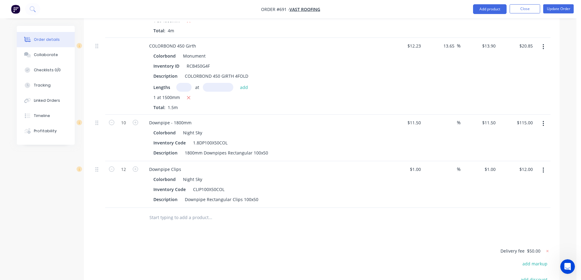
drag, startPoint x: 249, startPoint y: 280, endPoint x: 180, endPoint y: 251, distance: 75.0
click at [486, 118] on input "11.5" at bounding box center [492, 122] width 12 height 9
type input "12.2"
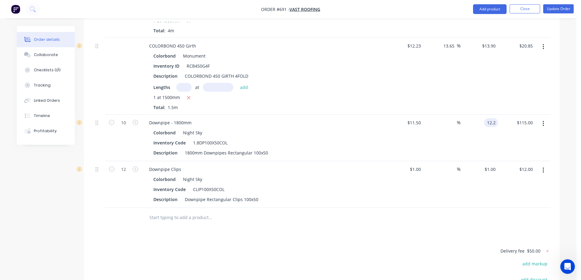
type input "6.09"
type input "$12.20"
type input "$122.00"
click at [486, 123] on div "$12.20 $12.20" at bounding box center [478, 138] width 37 height 47
click at [491, 165] on div "1 $1.00" at bounding box center [491, 169] width 14 height 9
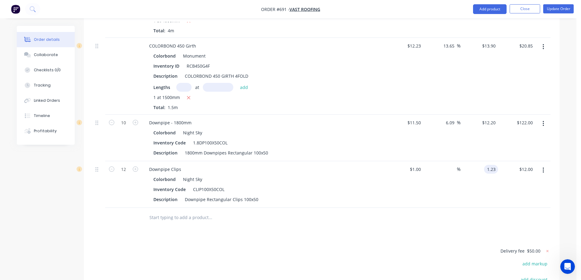
type input "1.23"
type input "23"
type input "$1.23"
type input "$14.76"
click at [479, 188] on div "$1.23 1.23" at bounding box center [478, 184] width 37 height 47
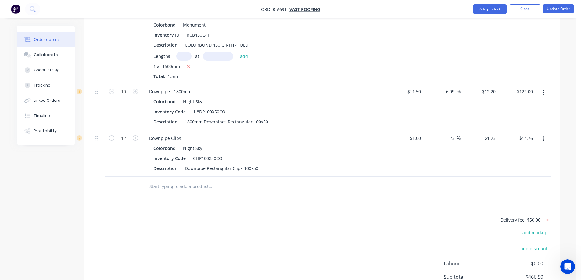
scroll to position [747, 0]
click at [565, 9] on button "Update Order" at bounding box center [558, 8] width 30 height 9
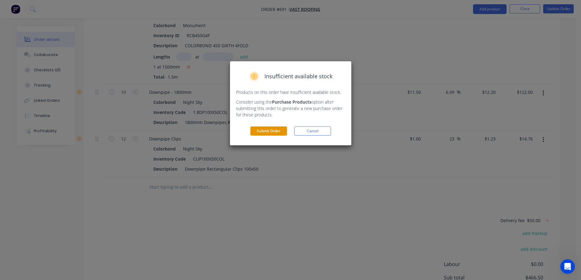
click at [268, 129] on button "Submit Order" at bounding box center [268, 130] width 37 height 9
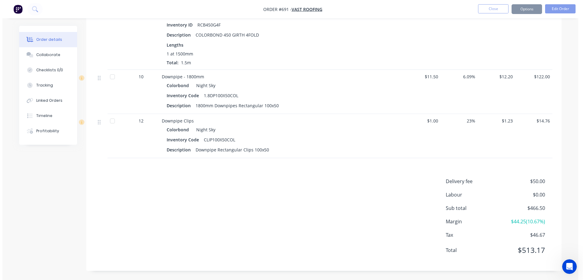
scroll to position [675, 0]
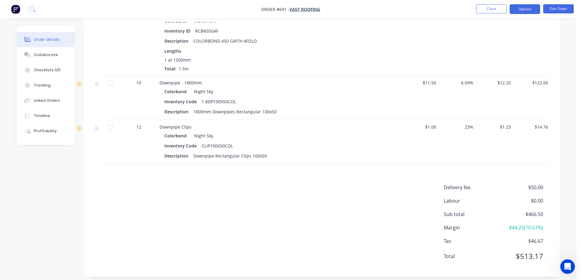
click at [516, 9] on button "Options" at bounding box center [524, 9] width 30 height 10
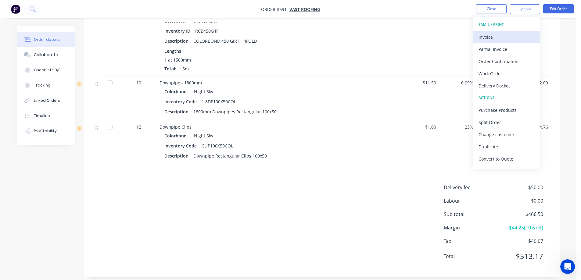
click at [506, 32] on button "Invoice" at bounding box center [506, 37] width 67 height 12
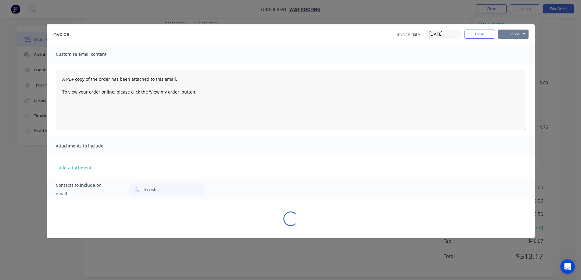
click at [506, 34] on button "Options" at bounding box center [513, 34] width 30 height 9
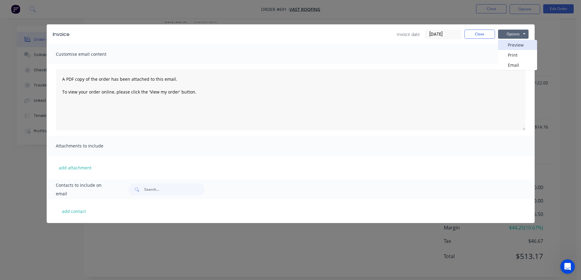
click at [509, 42] on button "Preview" at bounding box center [517, 45] width 39 height 10
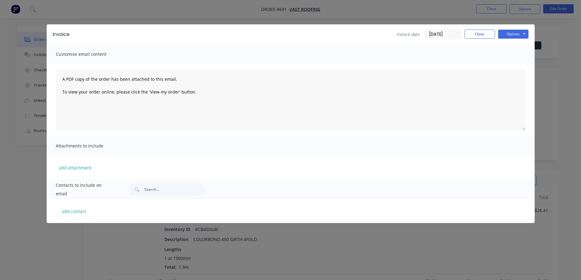
click at [468, 31] on button "Close" at bounding box center [479, 34] width 30 height 9
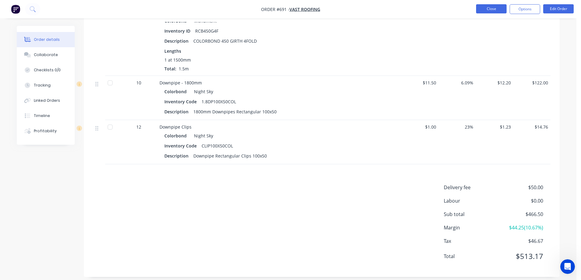
click at [487, 9] on button "Close" at bounding box center [491, 8] width 30 height 9
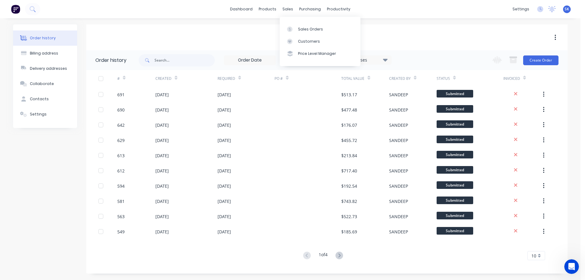
drag, startPoint x: 287, startPoint y: 9, endPoint x: 295, endPoint y: 22, distance: 15.7
click at [287, 9] on div "sales" at bounding box center [288, 9] width 17 height 9
click at [297, 27] on link "Sales Orders" at bounding box center [320, 29] width 81 height 12
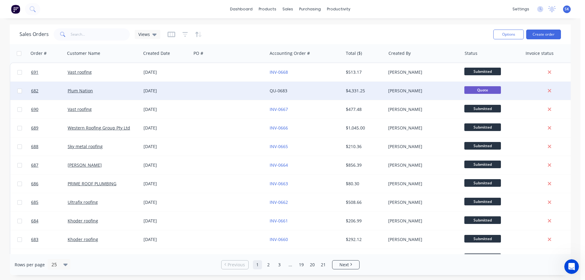
click at [219, 93] on div at bounding box center [229, 91] width 76 height 18
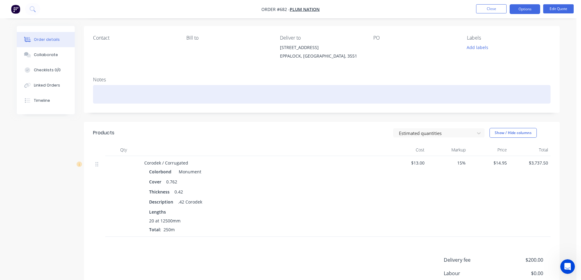
scroll to position [29, 0]
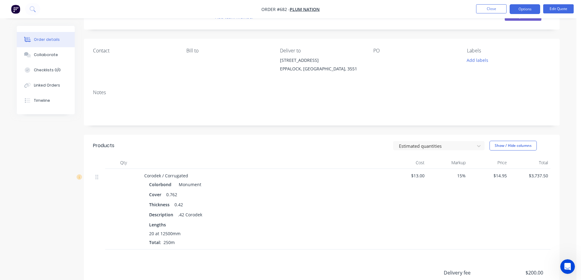
click at [417, 175] on span "$13.00" at bounding box center [406, 176] width 36 height 6
click at [392, 202] on div "$13.00" at bounding box center [406, 209] width 41 height 81
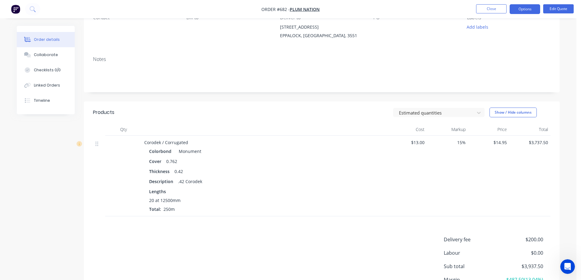
scroll to position [0, 0]
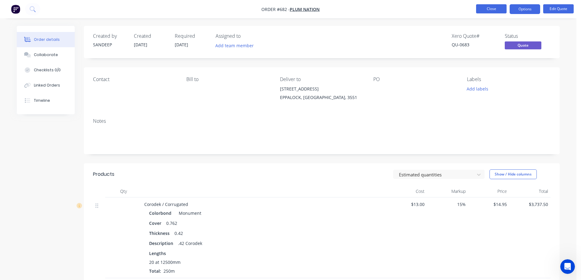
click at [483, 9] on button "Close" at bounding box center [491, 8] width 30 height 9
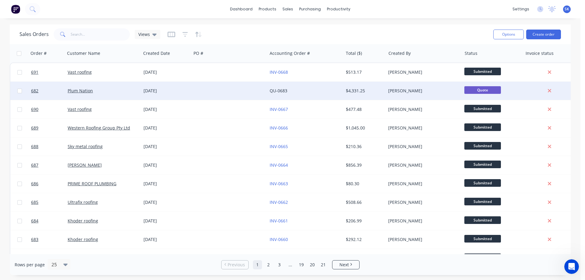
click at [280, 89] on link "QU-0683" at bounding box center [279, 91] width 18 height 6
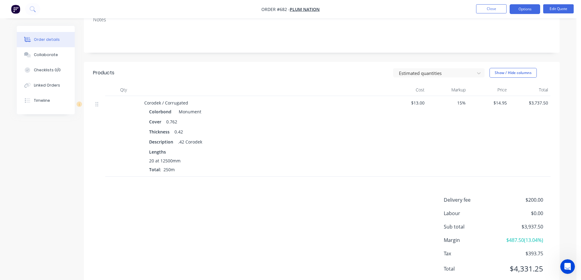
scroll to position [120, 0]
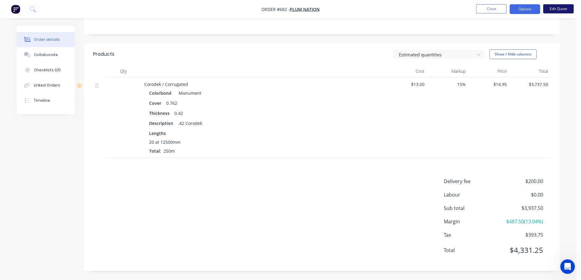
click at [556, 9] on button "Edit Quote" at bounding box center [558, 8] width 30 height 9
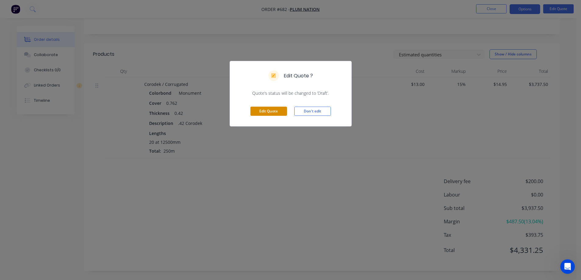
click at [275, 111] on button "Edit Quote" at bounding box center [268, 111] width 37 height 9
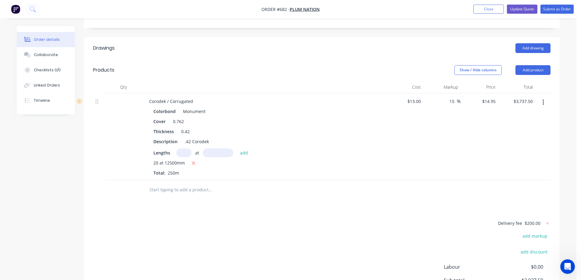
scroll to position [183, 0]
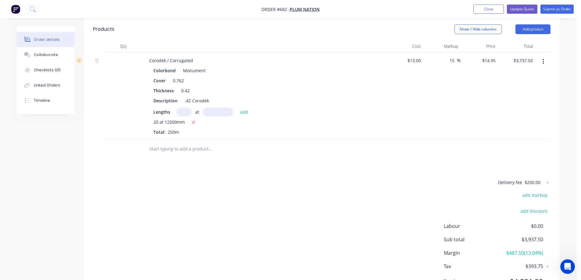
click at [543, 59] on icon "button" at bounding box center [542, 61] width 1 height 5
click at [516, 85] on div "Duplicate" at bounding box center [521, 89] width 47 height 9
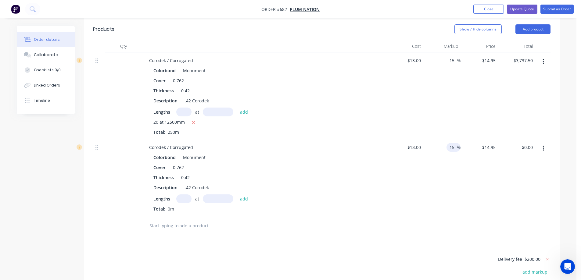
click at [454, 143] on input "15" at bounding box center [453, 147] width 8 height 9
type input "16"
type input "$15.08"
click at [457, 154] on div "16 16 %" at bounding box center [441, 177] width 37 height 77
click at [455, 143] on input "16" at bounding box center [453, 147] width 8 height 9
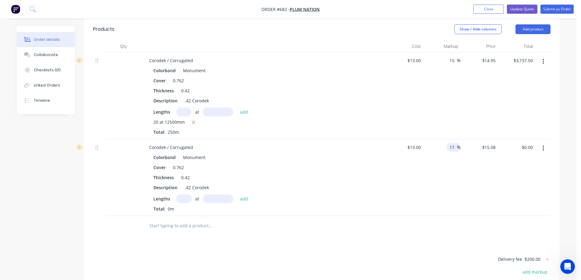
type input "17"
type input "$15.21"
click at [453, 156] on div "17 17 %" at bounding box center [441, 177] width 37 height 77
click at [455, 143] on input "17" at bounding box center [453, 147] width 8 height 9
type input "18"
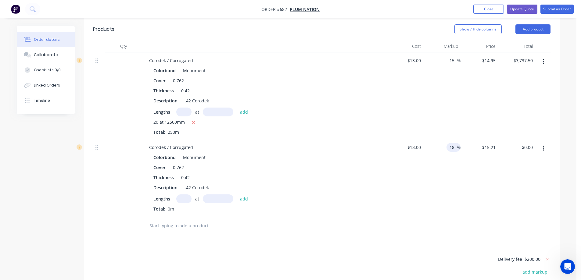
type input "$15.34"
click at [462, 166] on div "$15.34 $15.34" at bounding box center [478, 177] width 37 height 77
click at [454, 143] on input "18" at bounding box center [453, 147] width 8 height 9
type input "19"
type input "$15.47"
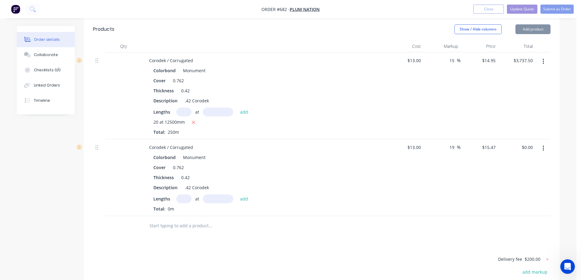
click at [459, 160] on div "19 19 %" at bounding box center [441, 177] width 37 height 77
click at [458, 144] on span "%" at bounding box center [459, 147] width 4 height 7
type input "1"
type input "20"
type input "$15.60"
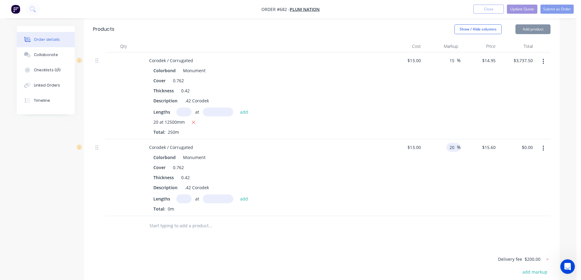
click at [460, 157] on div "20 20 %" at bounding box center [441, 177] width 37 height 77
click at [418, 143] on input "13" at bounding box center [415, 147] width 16 height 9
type input "$12.20"
type input "$14.64"
click at [465, 175] on div "$14.64 $15.60" at bounding box center [478, 177] width 37 height 77
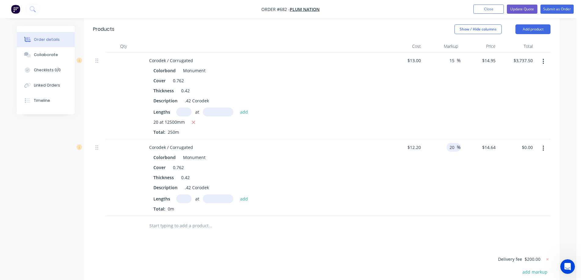
click at [454, 143] on input "20" at bounding box center [453, 147] width 8 height 9
type input "2"
type input "16"
type input "$14.152"
click at [457, 154] on div "16 16 %" at bounding box center [441, 177] width 37 height 77
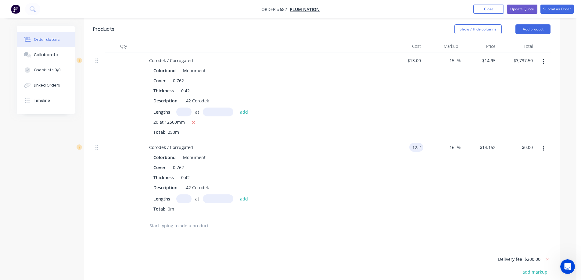
click at [419, 143] on input "12.2" at bounding box center [418, 147] width 12 height 9
click at [544, 143] on button "button" at bounding box center [543, 148] width 14 height 11
click at [436, 175] on div "16 16 %" at bounding box center [441, 177] width 37 height 77
click at [410, 143] on div "12.2 12.2" at bounding box center [416, 147] width 14 height 9
type input "$12.20"
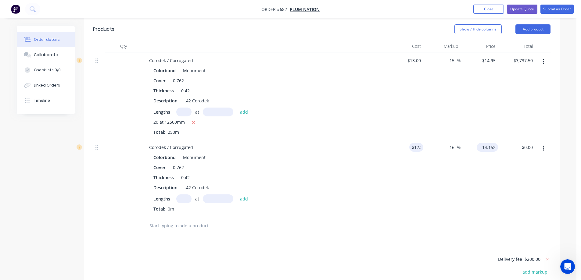
click at [493, 143] on input "14.152" at bounding box center [488, 147] width 19 height 9
click at [455, 143] on input "16" at bounding box center [453, 147] width 8 height 9
type input "14.152"
click at [485, 143] on input "14.152" at bounding box center [489, 147] width 16 height 9
type input "12.2"
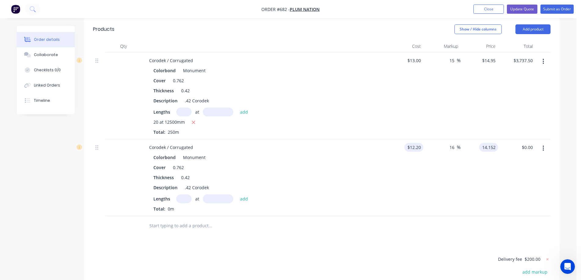
type input "$14.152"
click at [410, 143] on div "12.2 12.2" at bounding box center [416, 147] width 14 height 9
type input "$12.20"
click at [397, 162] on div "$12.20 $12.20" at bounding box center [404, 177] width 37 height 77
click at [544, 143] on button "button" at bounding box center [543, 148] width 14 height 11
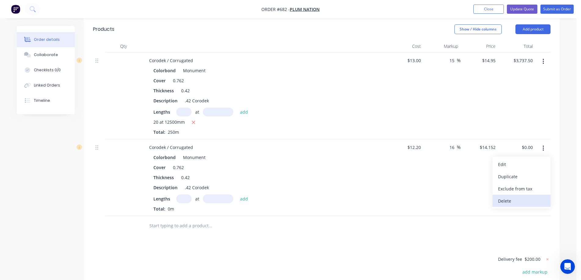
click at [514, 197] on div "Delete" at bounding box center [521, 201] width 47 height 9
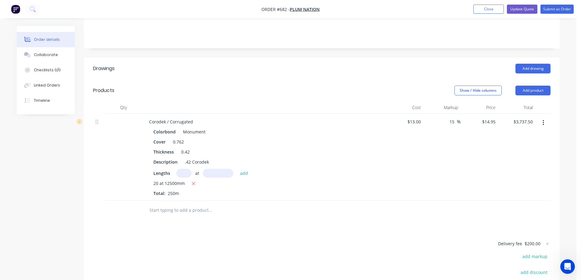
scroll to position [114, 0]
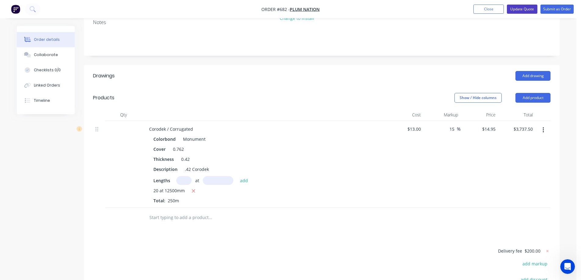
click at [518, 11] on button "Update Quote" at bounding box center [522, 9] width 30 height 9
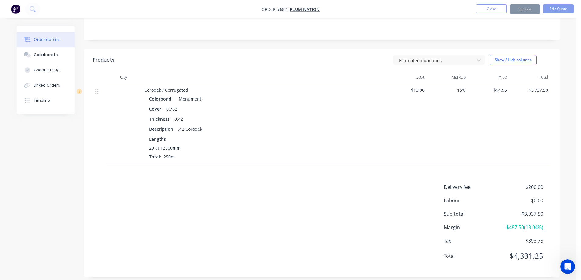
scroll to position [0, 0]
